Goal: Task Accomplishment & Management: Manage account settings

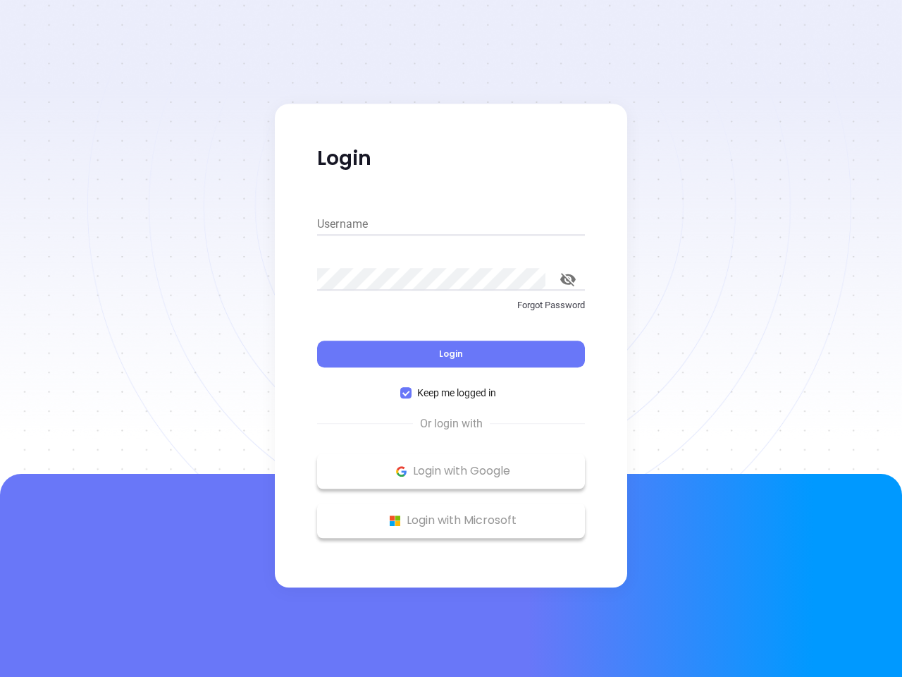
click at [451, 338] on div "Login" at bounding box center [451, 345] width 268 height 44
click at [451, 224] on input "Username" at bounding box center [451, 224] width 268 height 23
click at [568, 279] on icon "toggle password visibility" at bounding box center [568, 279] width 16 height 13
click at [451, 354] on span "Login" at bounding box center [451, 353] width 24 height 12
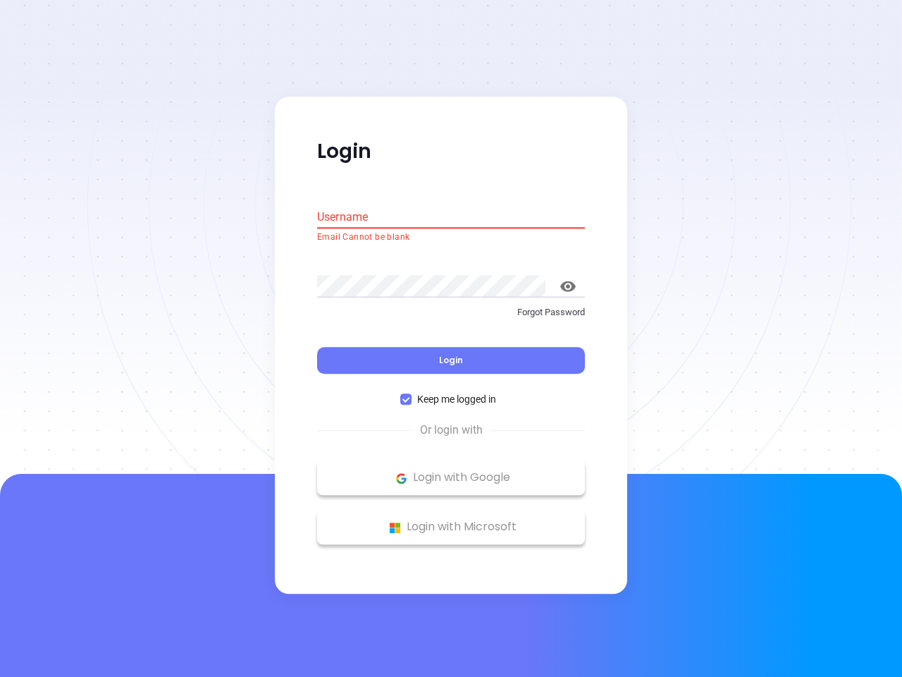
click at [451, 393] on span "Keep me logged in" at bounding box center [457, 400] width 90 height 16
click at [412, 394] on input "Keep me logged in" at bounding box center [405, 399] width 11 height 11
checkbox input "false"
click at [451, 471] on p "Login with Google" at bounding box center [451, 477] width 254 height 21
click at [451, 520] on p "Login with Microsoft" at bounding box center [451, 527] width 254 height 21
